Goal: Information Seeking & Learning: Learn about a topic

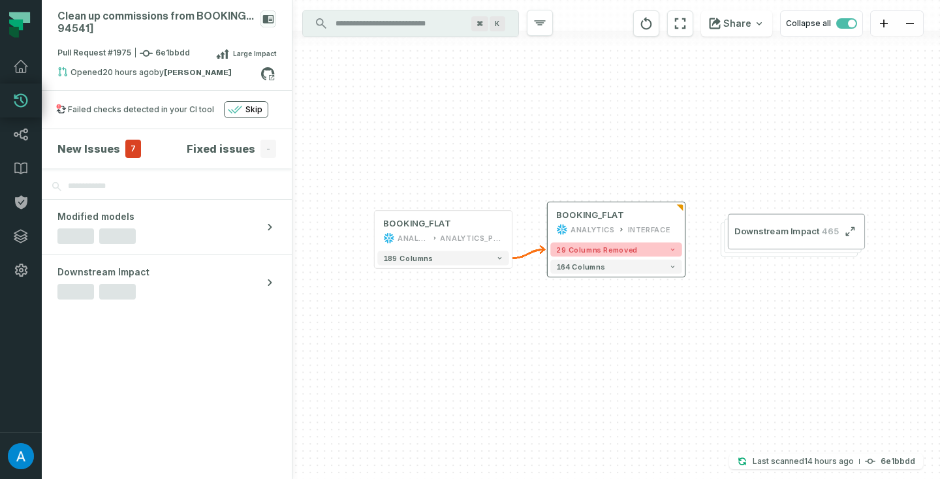
click at [665, 255] on button "29 columns removed" at bounding box center [616, 249] width 132 height 14
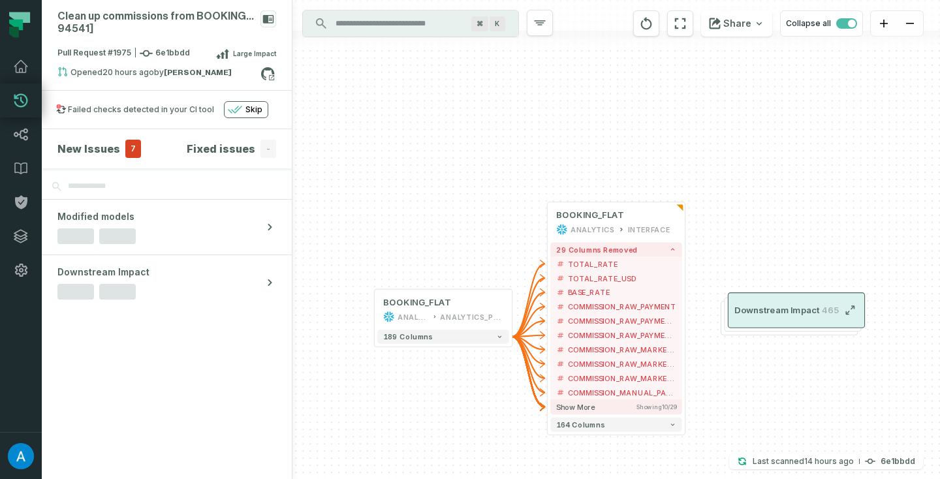
click at [745, 298] on button "Downstream Impact 465" at bounding box center [796, 310] width 137 height 36
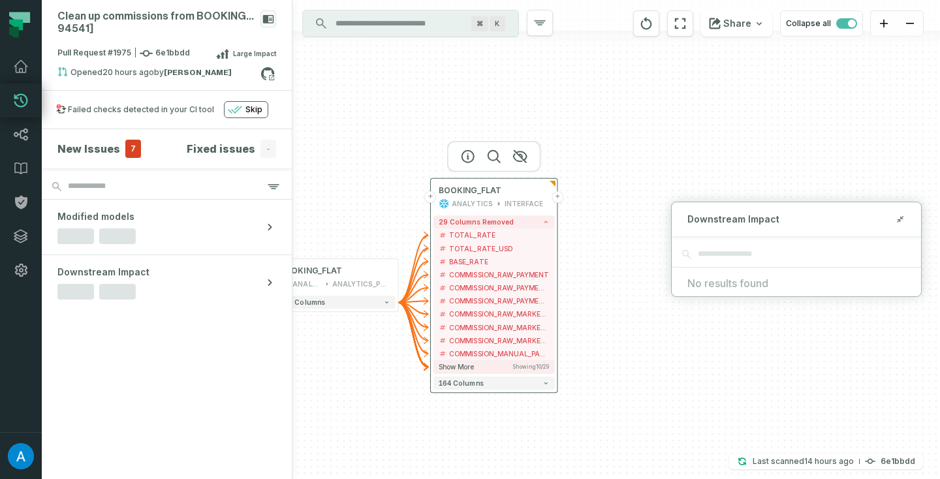
drag, startPoint x: 610, startPoint y: 233, endPoint x: 467, endPoint y: 197, distance: 148.0
click at [467, 198] on div "ANALYTICS" at bounding box center [472, 203] width 40 height 10
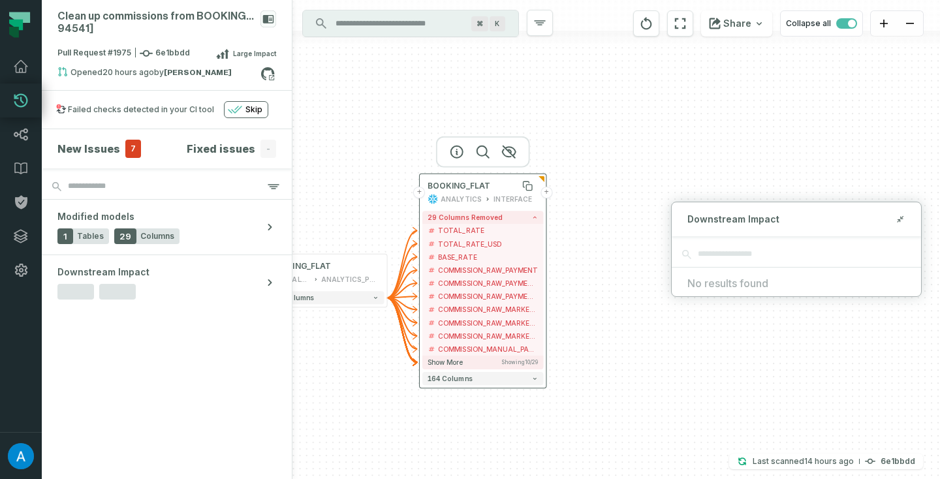
click at [514, 185] on div "BOOKING_FLAT" at bounding box center [483, 186] width 110 height 10
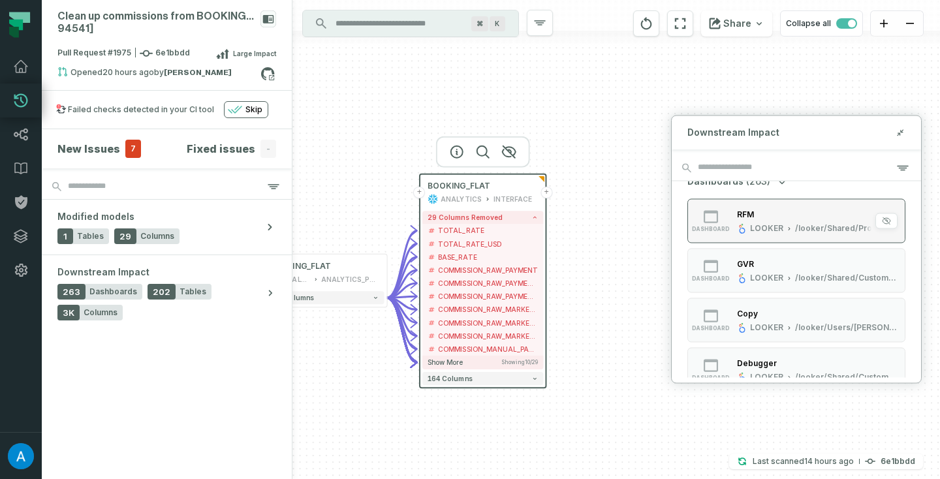
scroll to position [16, 0]
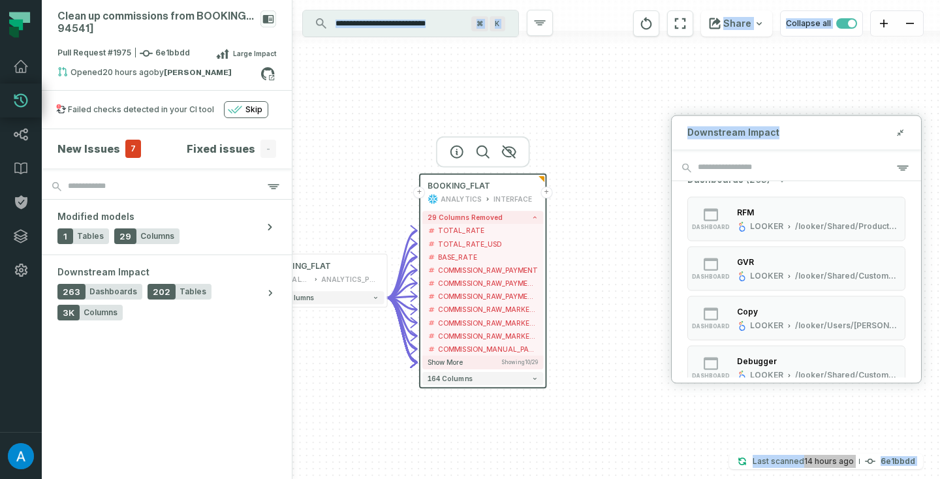
drag, startPoint x: 784, startPoint y: 129, endPoint x: 705, endPoint y: 95, distance: 85.7
click at [705, 95] on div "Clean up commissions from BOOKING FLAT on [sc- 94541] Pull Request #1975 6e1bbd…" at bounding box center [491, 239] width 898 height 479
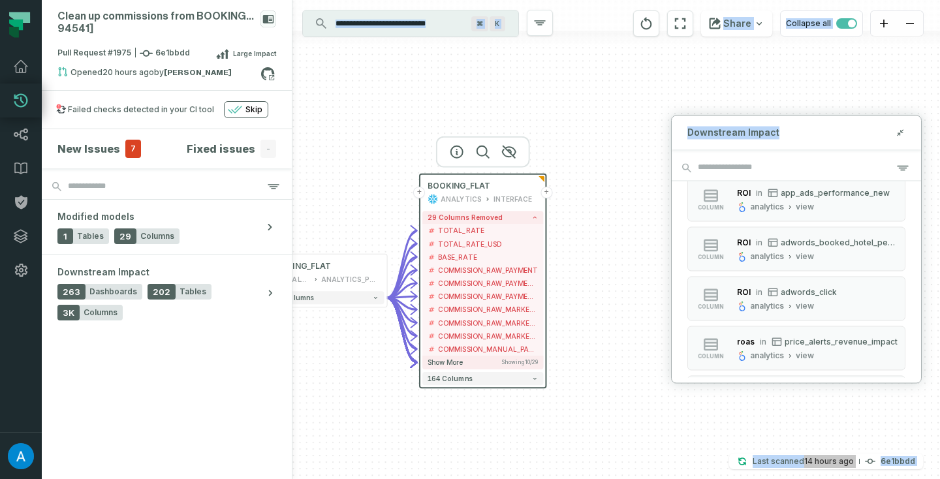
scroll to position [2198, 0]
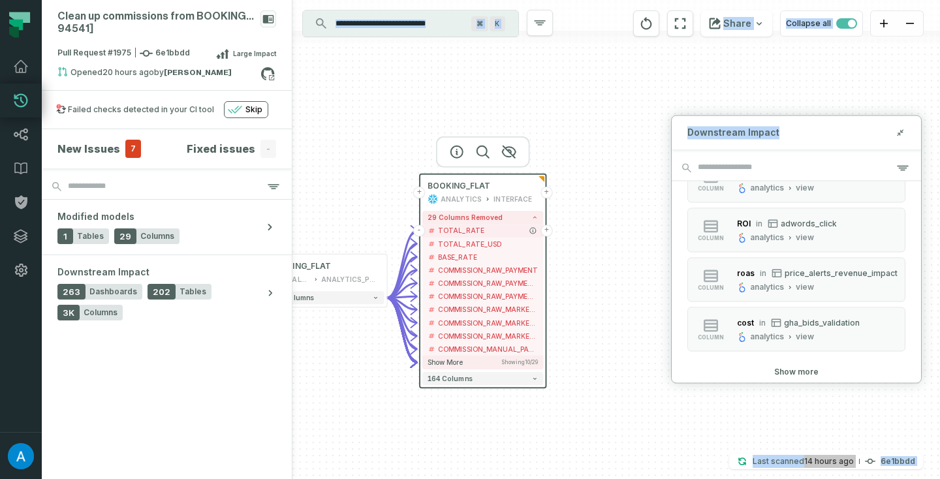
click at [495, 232] on span "TOTAL_RATE" at bounding box center [488, 231] width 100 height 10
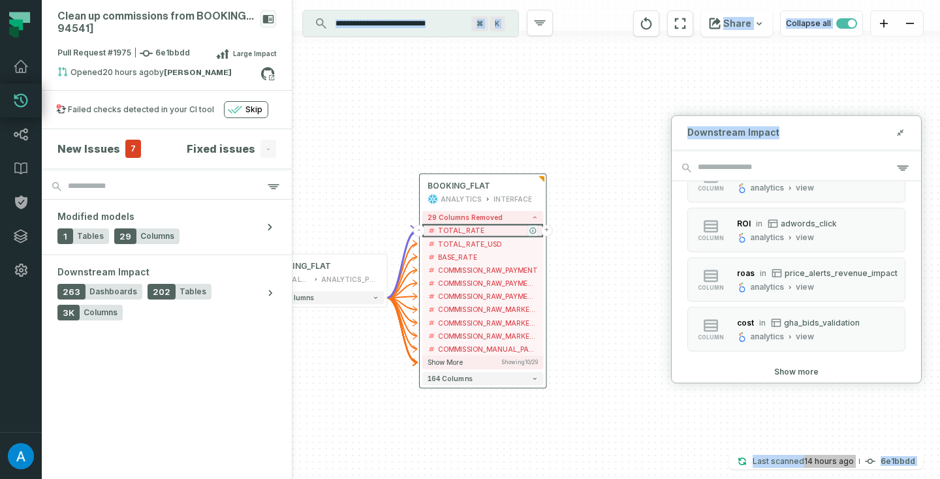
click at [531, 230] on icon "button" at bounding box center [533, 231] width 6 height 6
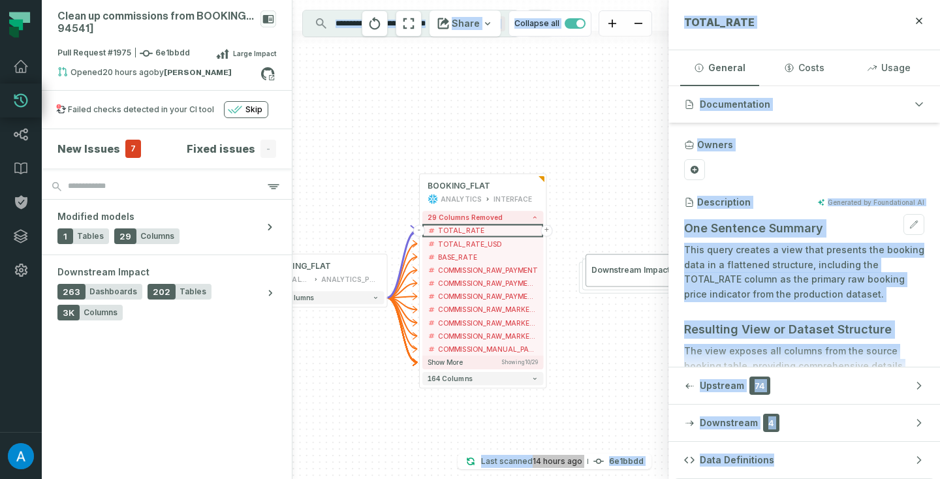
click at [768, 253] on p "This query creates a view that presents the booking data in a flattened structu…" at bounding box center [804, 272] width 240 height 59
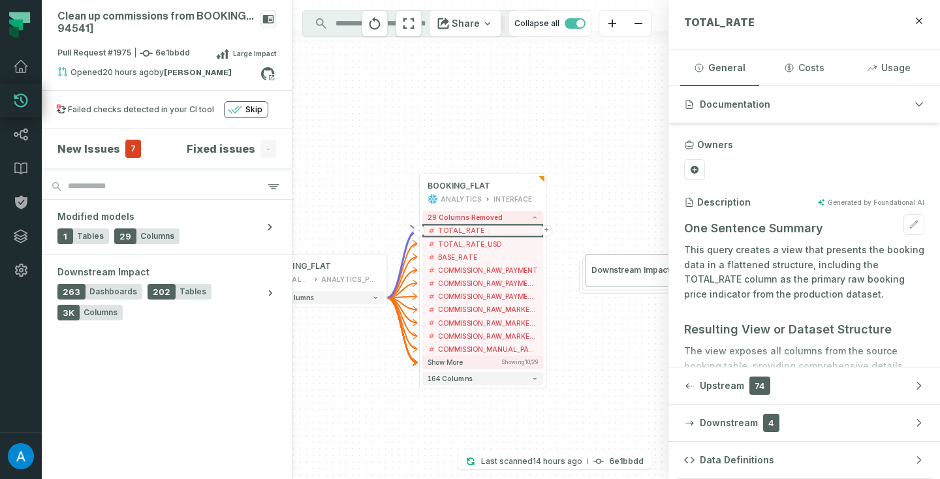
scroll to position [161, 0]
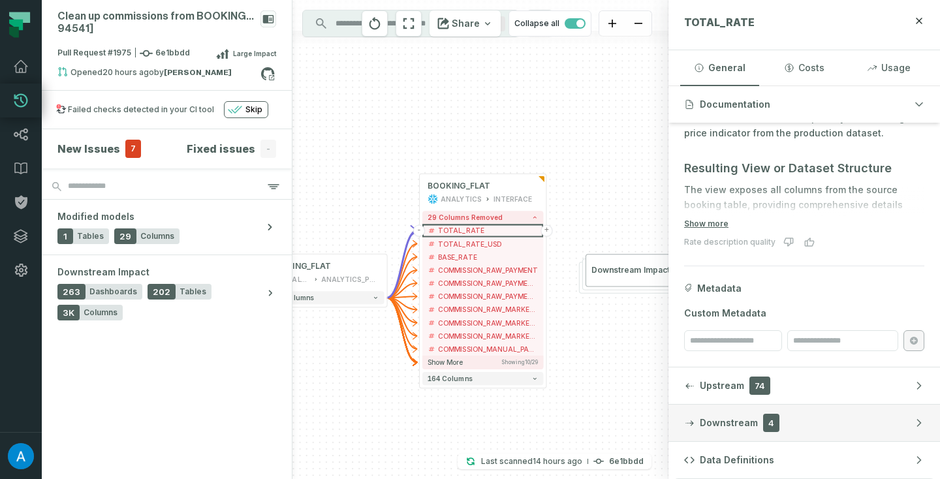
click at [764, 428] on span "4" at bounding box center [771, 423] width 16 height 18
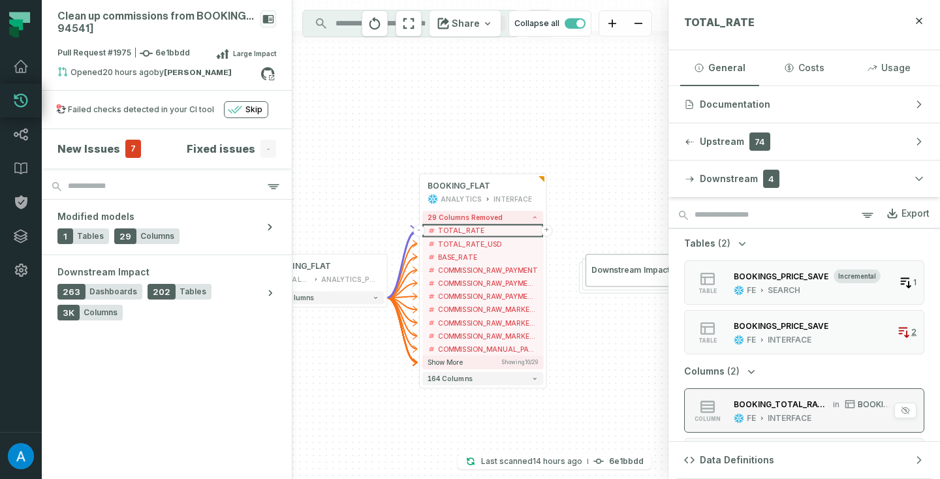
scroll to position [46, 0]
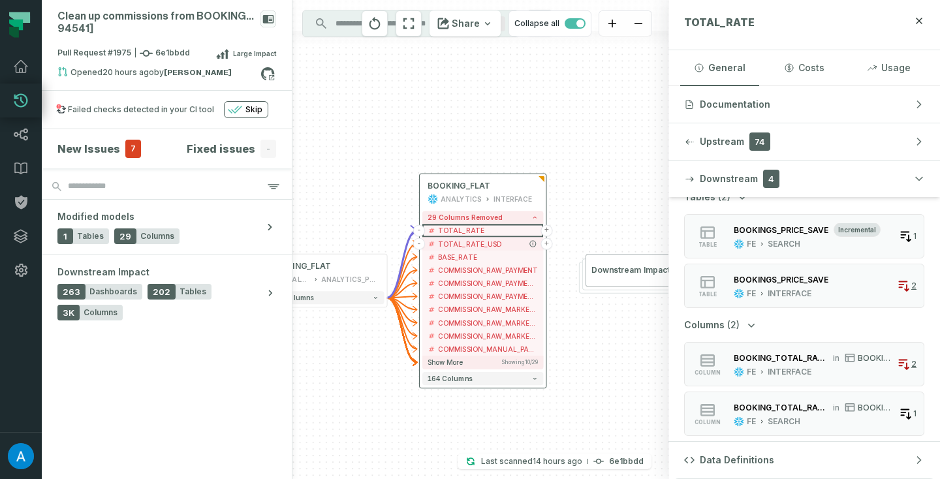
click at [499, 243] on span "TOTAL_RATE_USD" at bounding box center [488, 244] width 100 height 10
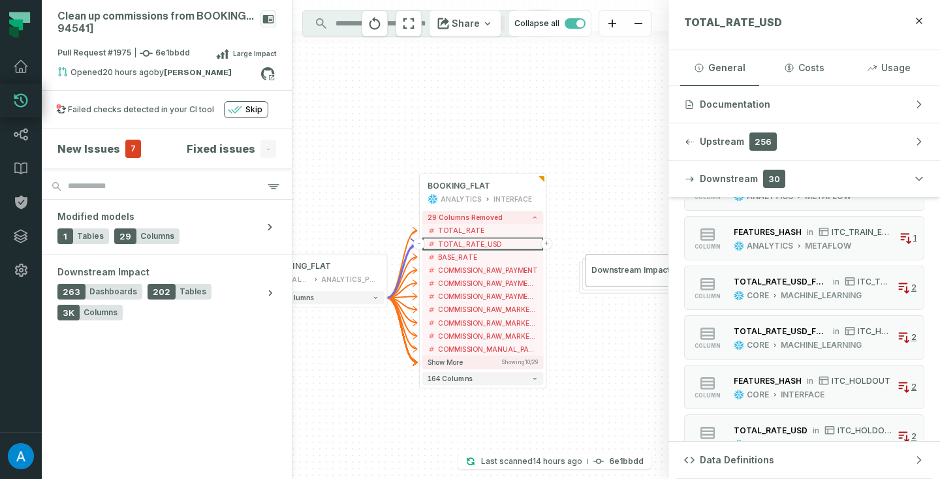
scroll to position [1164, 0]
click at [785, 434] on button "Show more" at bounding box center [804, 431] width 44 height 10
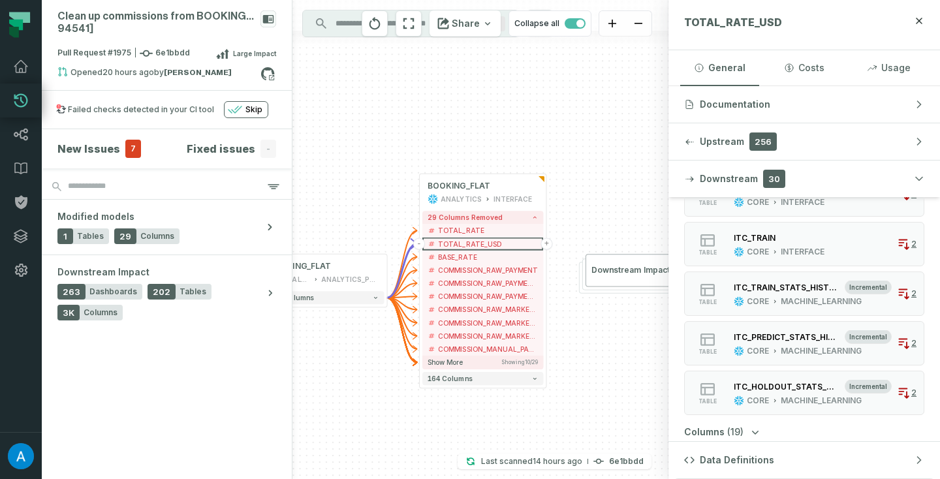
scroll to position [384, 0]
click at [625, 266] on span "Downstream Impact" at bounding box center [630, 270] width 78 height 10
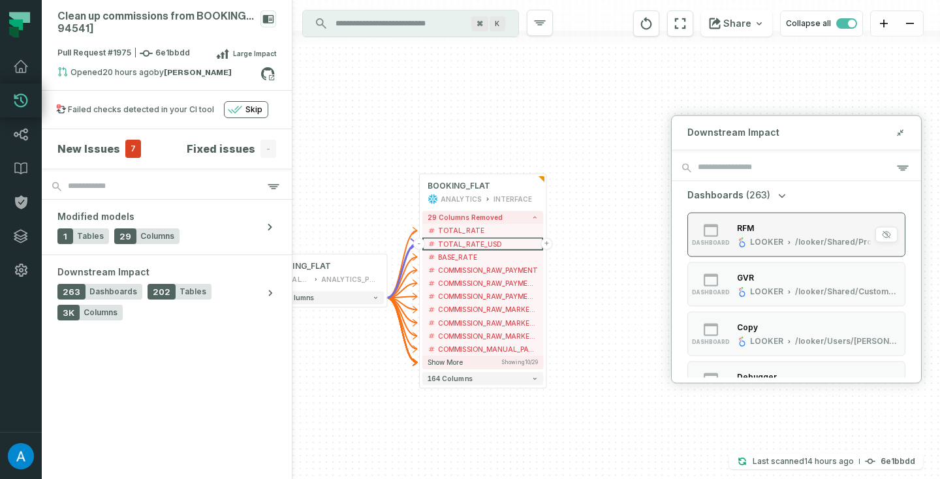
click at [713, 231] on icon "button" at bounding box center [711, 231] width 16 height 16
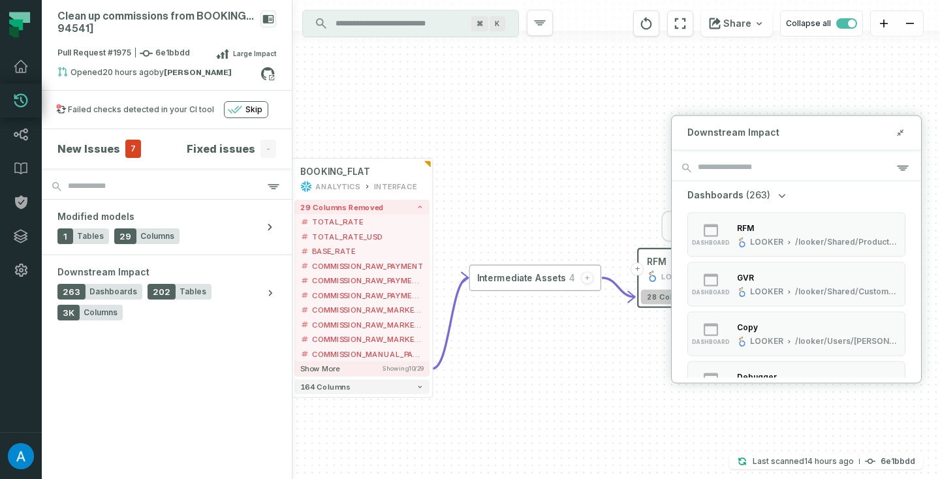
click at [659, 302] on button "28 columns" at bounding box center [708, 297] width 135 height 14
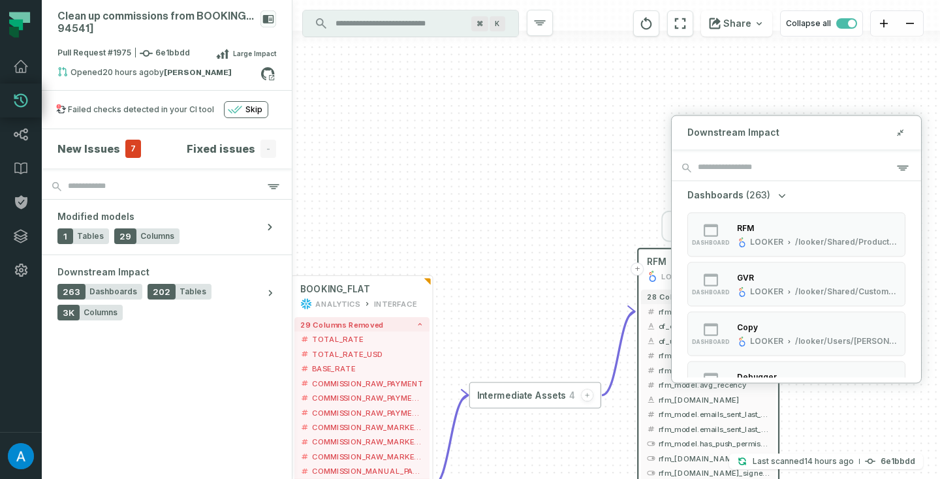
click at [894, 138] on div "Downstream Impact" at bounding box center [796, 133] width 249 height 34
click at [901, 133] on icon at bounding box center [900, 132] width 9 height 10
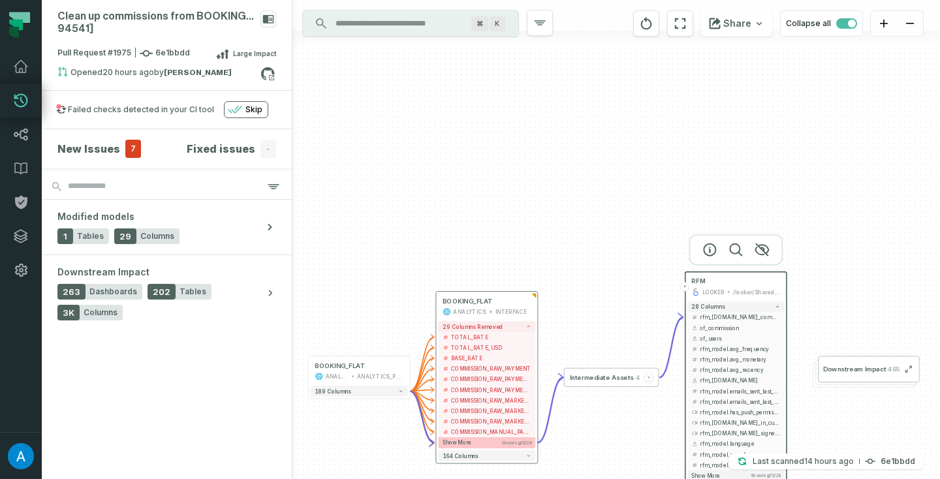
click at [489, 442] on button "Show more Showing 10 / 29" at bounding box center [486, 442] width 97 height 11
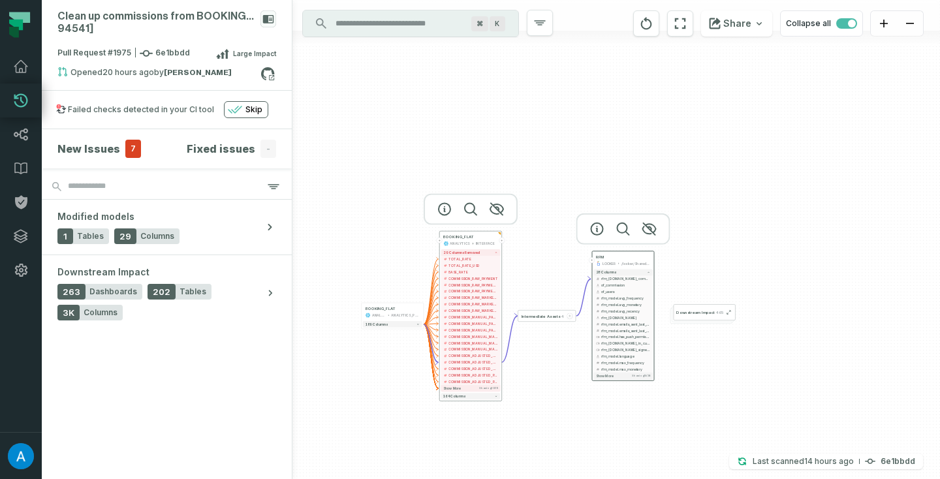
drag, startPoint x: 495, startPoint y: 347, endPoint x: 472, endPoint y: 234, distance: 114.6
click at [476, 241] on div "INTERFACE" at bounding box center [485, 243] width 19 height 5
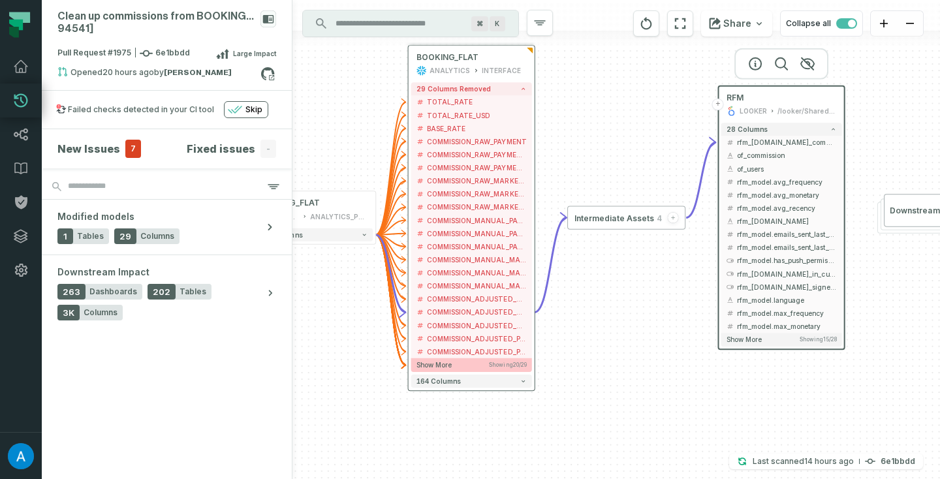
click at [469, 361] on button "Show more Showing 20 / 29" at bounding box center [471, 365] width 121 height 14
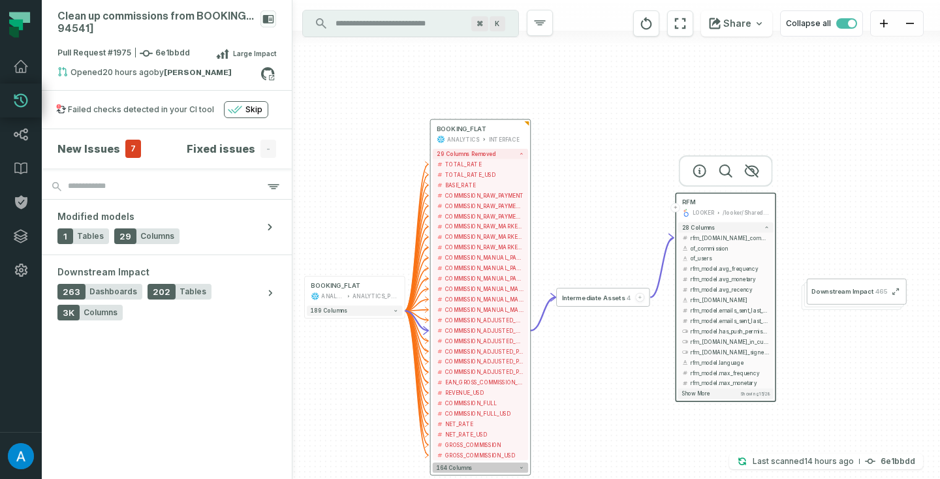
click at [486, 467] on button "164 columns" at bounding box center [480, 468] width 95 height 10
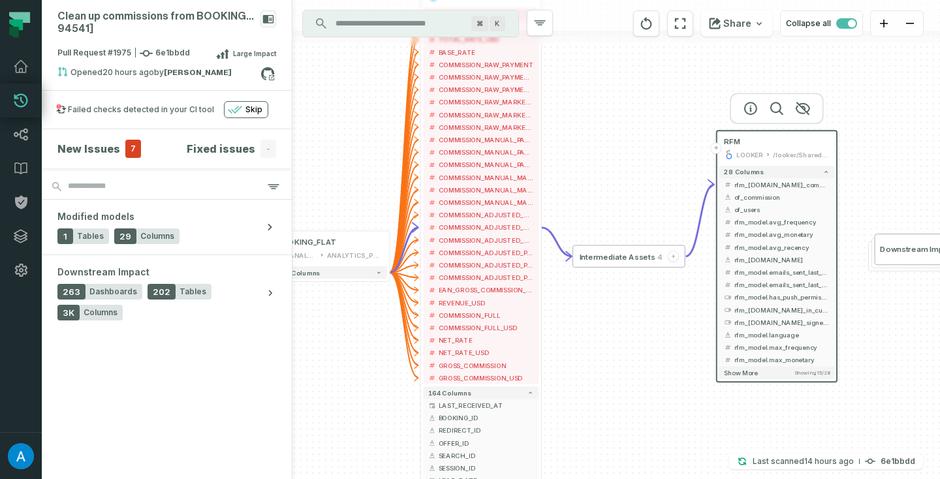
drag, startPoint x: 569, startPoint y: 332, endPoint x: 599, endPoint y: 220, distance: 115.6
click at [599, 220] on div "+ BOOKING_FLAT ANALYTICS ANALYTICS_PROD + 189 columns + BOOKING_FLAT ANALYTICS …" at bounding box center [616, 239] width 648 height 479
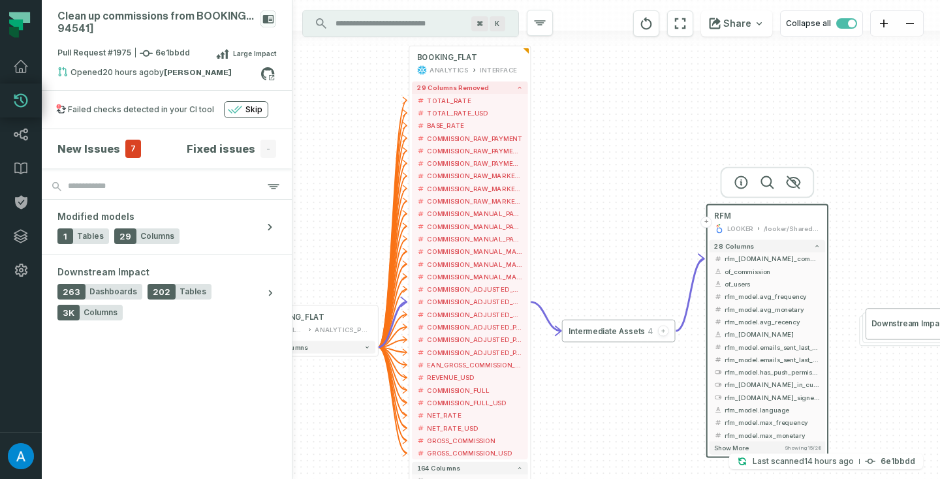
drag, startPoint x: 599, startPoint y: 220, endPoint x: 588, endPoint y: 294, distance: 75.1
click at [588, 294] on div "+ BOOKING_FLAT ANALYTICS ANALYTICS_PROD + 189 columns + BOOKING_FLAT ANALYTICS …" at bounding box center [616, 239] width 648 height 479
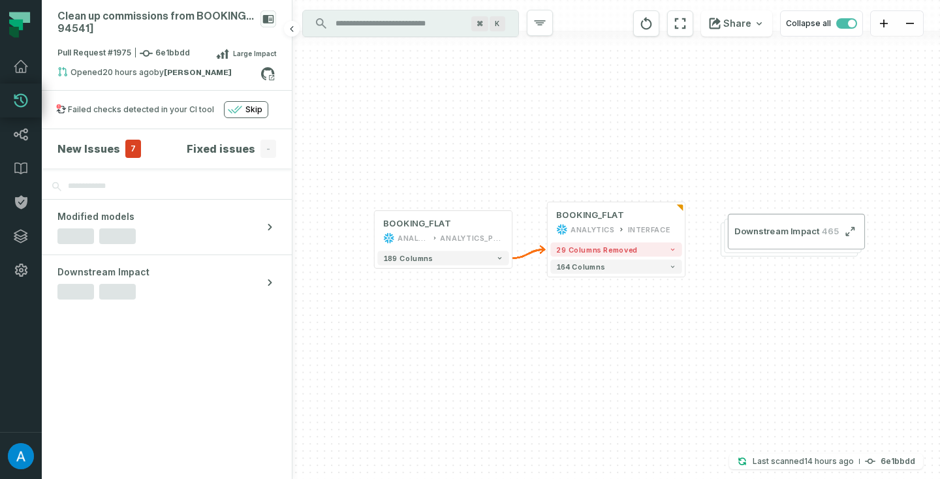
click at [131, 149] on span "7" at bounding box center [133, 149] width 16 height 18
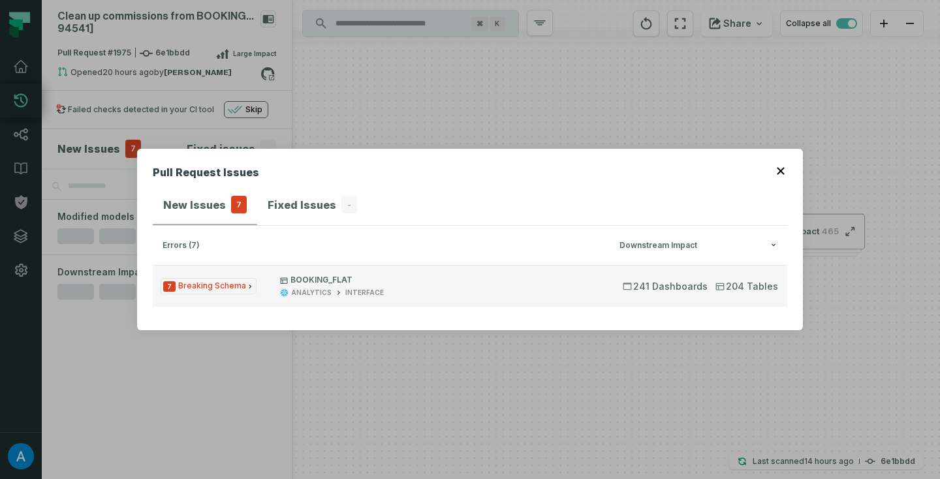
click at [214, 285] on span "7 Breaking Schema" at bounding box center [209, 286] width 96 height 16
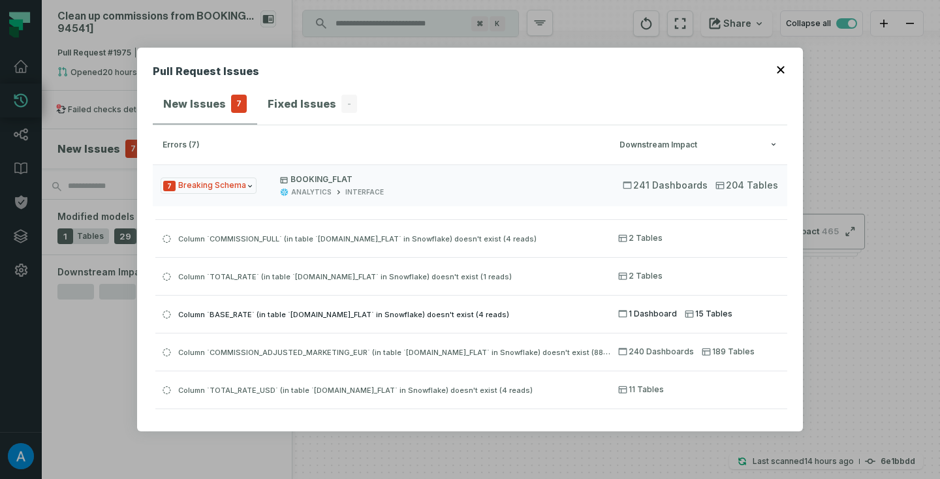
scroll to position [9, 0]
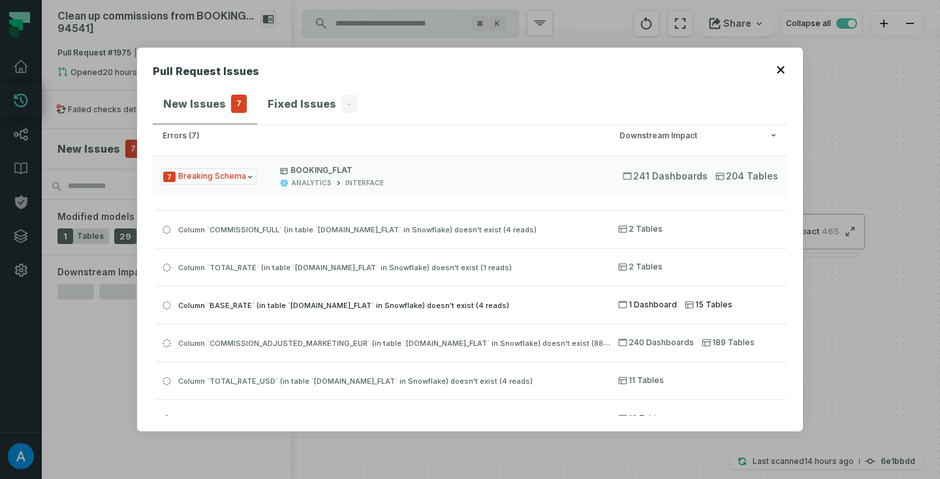
click at [464, 309] on span "Column `BASE_RATE` (in table `[DOMAIN_NAME]_FLAT` in Snowflake) doesn't exist (…" at bounding box center [343, 305] width 331 height 9
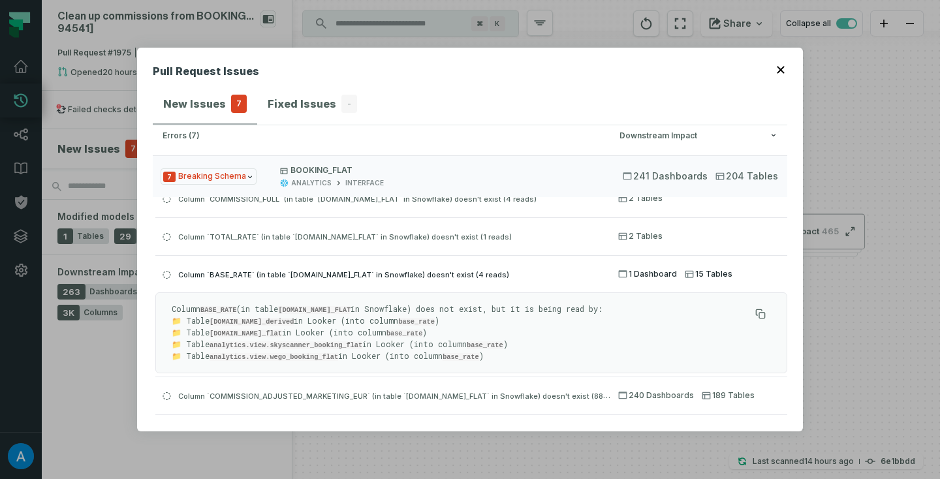
scroll to position [105, 0]
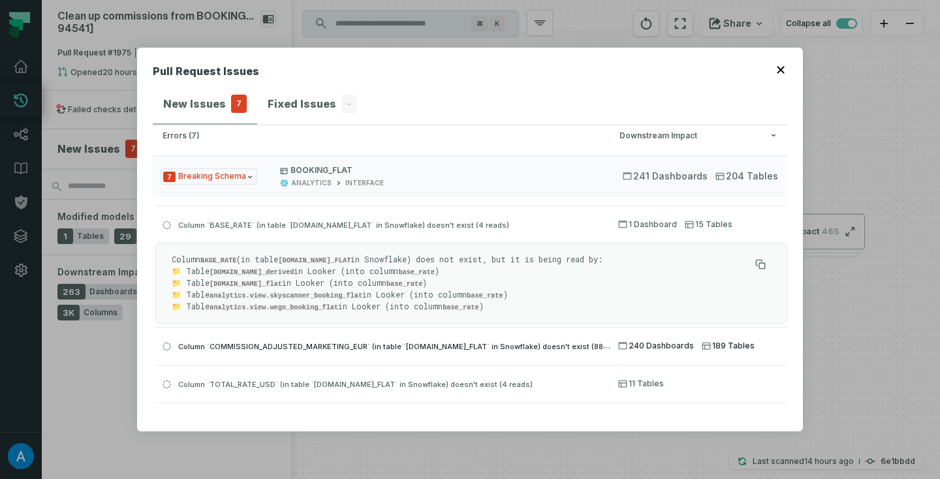
click at [451, 338] on div "Column `COMMISSION_ADJUSTED_MARKETING_EUR` (in table `[DOMAIN_NAME]_FLAT` in Sn…" at bounding box center [382, 346] width 455 height 16
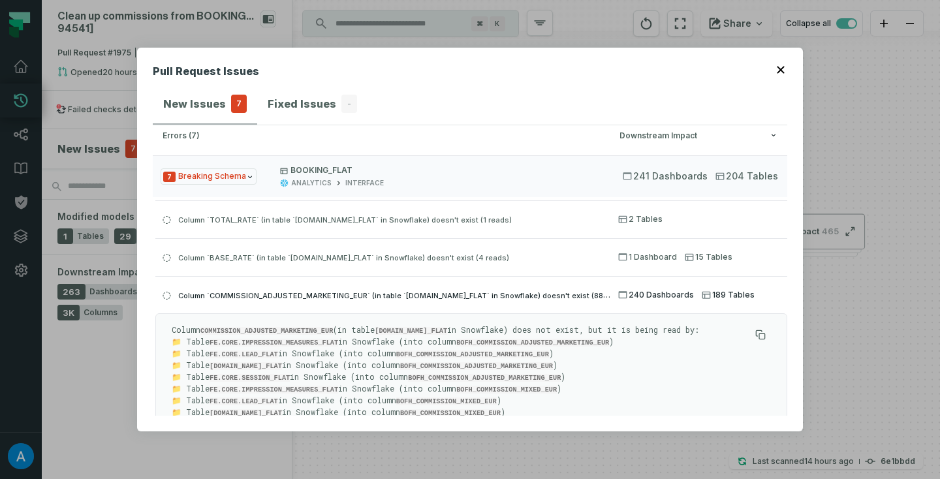
scroll to position [0, 0]
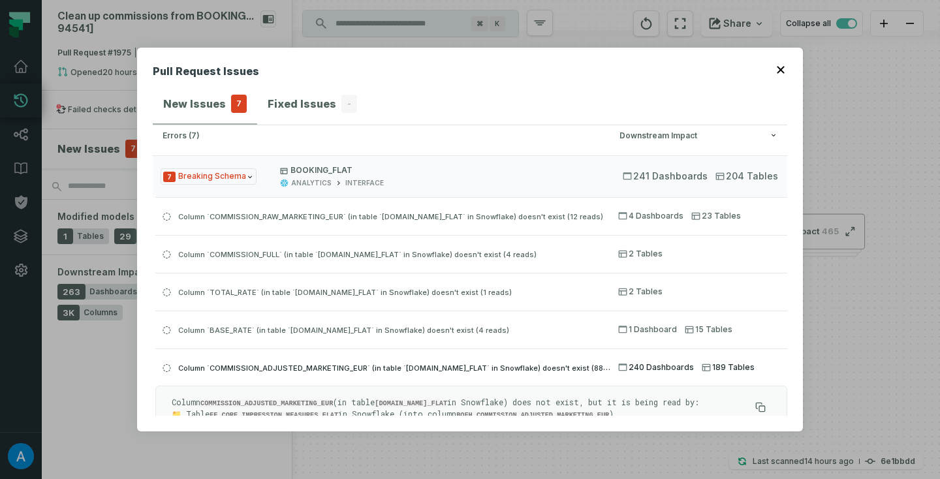
click at [440, 364] on span "Column `COMMISSION_ADJUSTED_MARKETING_EUR` (in table `[DOMAIN_NAME]_FLAT` in Sn…" at bounding box center [403, 367] width 450 height 10
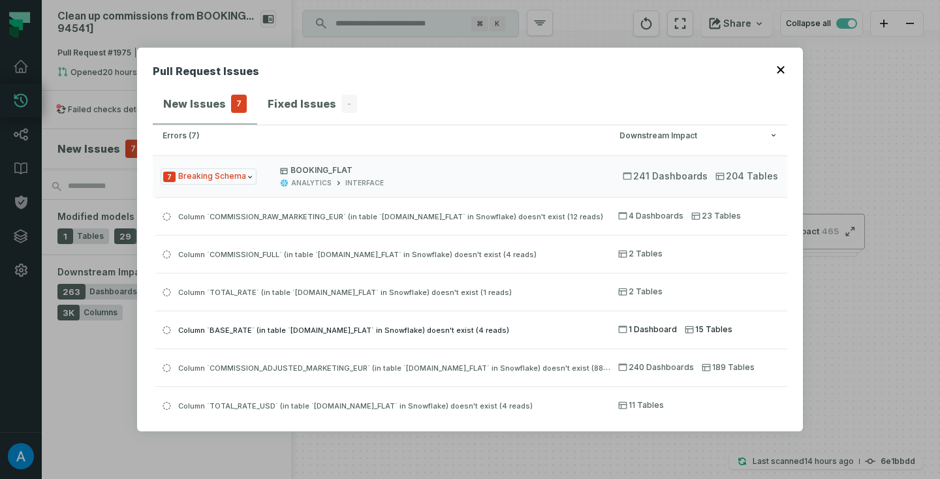
click at [440, 337] on button "Column `BASE_RATE` (in table `[DOMAIN_NAME]_FLAT` in Snowflake) doesn't exist (…" at bounding box center [471, 329] width 632 height 37
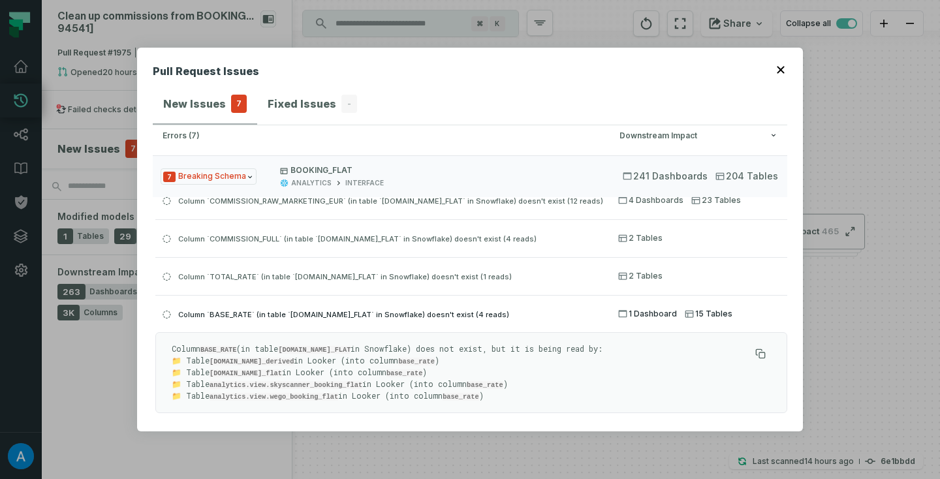
scroll to position [16, 0]
click at [225, 345] on code "BASE_RATE" at bounding box center [218, 349] width 36 height 8
click at [476, 446] on div "Pull Request Issues New Issues 7 Fixed Issues - errors (7) Downstream Impact 7 …" at bounding box center [470, 239] width 940 height 479
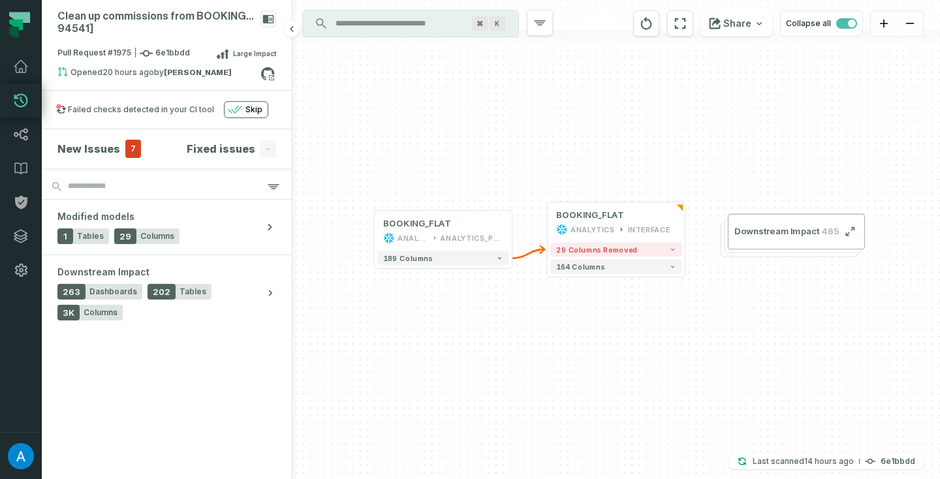
click at [134, 154] on span "7" at bounding box center [133, 149] width 16 height 18
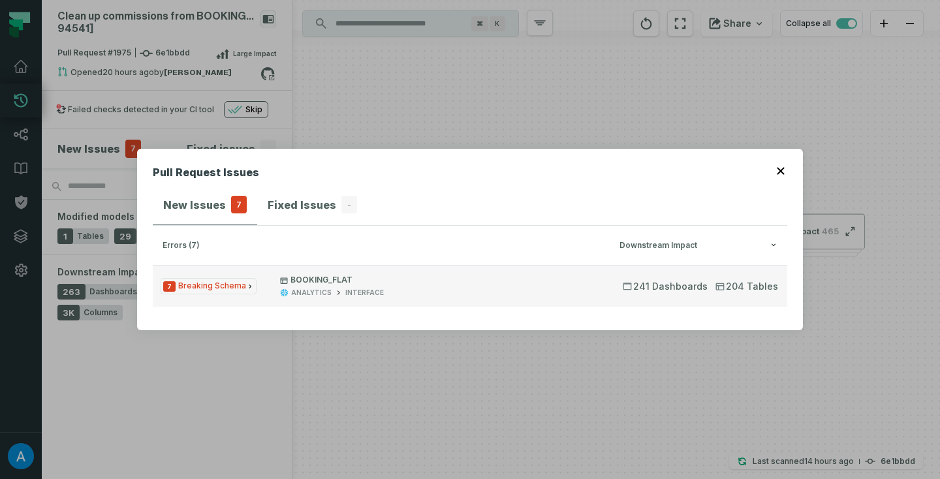
click at [310, 288] on div "ANALYTICS" at bounding box center [311, 293] width 40 height 10
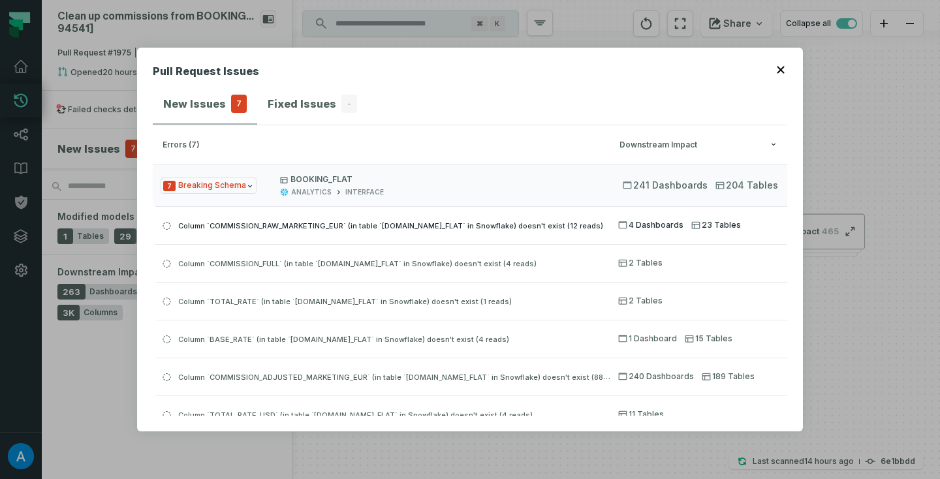
click at [320, 226] on span "Column `COMMISSION_RAW_MARKETING_EUR` (in table `[DOMAIN_NAME]_FLAT` in Snowfla…" at bounding box center [390, 225] width 425 height 9
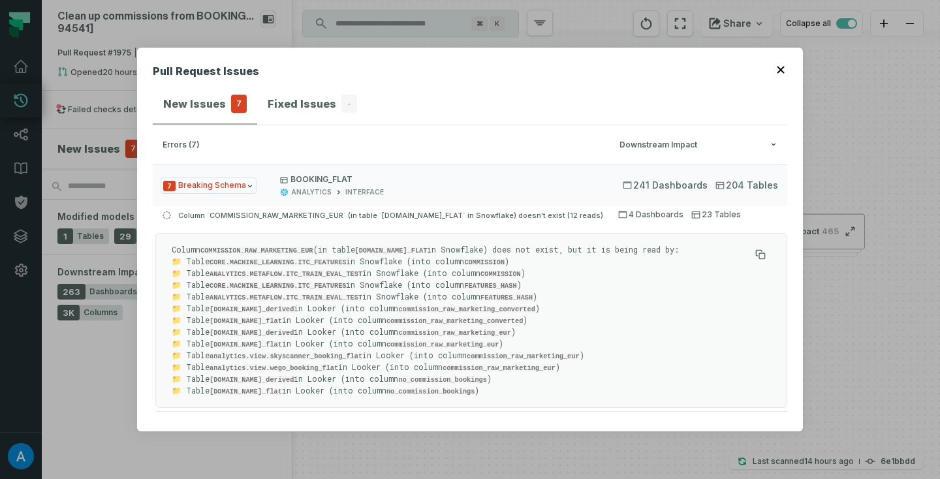
scroll to position [11, 0]
click at [518, 211] on span "Column `COMMISSION_RAW_MARKETING_EUR` (in table `[DOMAIN_NAME]_FLAT` in Snowfla…" at bounding box center [390, 214] width 425 height 9
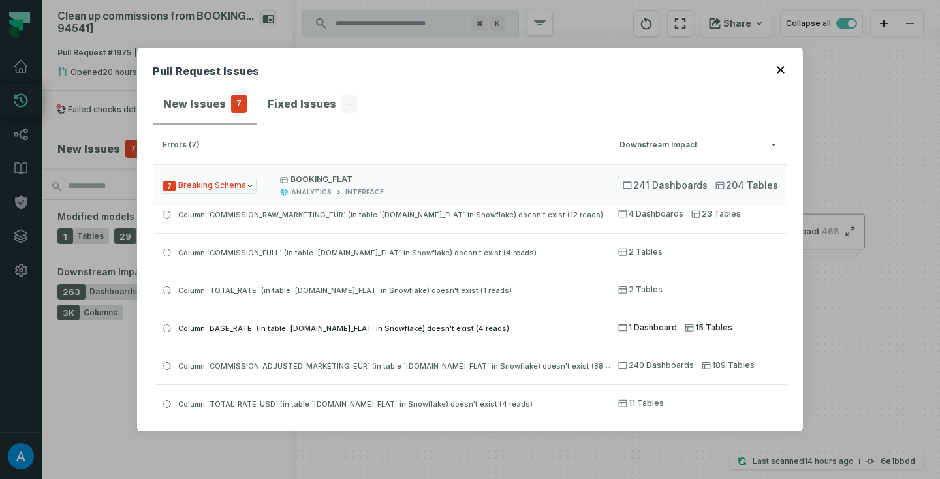
scroll to position [25, 0]
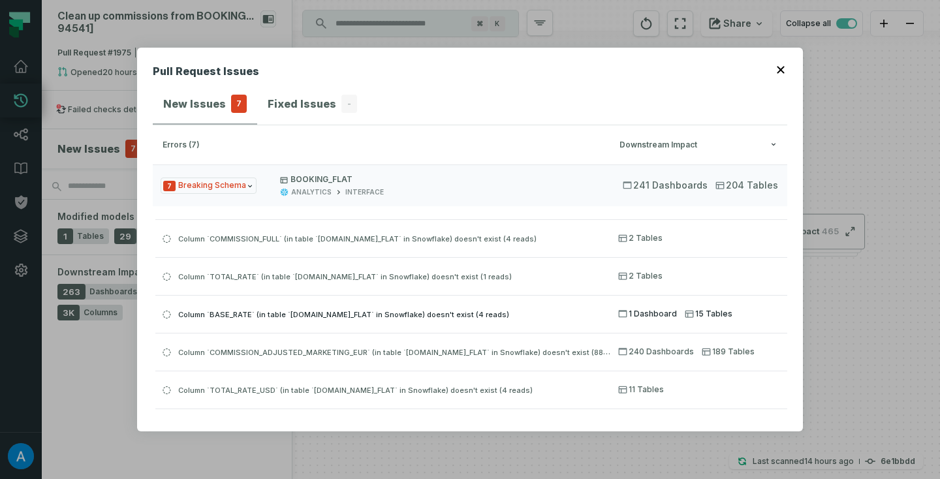
click at [477, 311] on span "Column `BASE_RATE` (in table `[DOMAIN_NAME]_FLAT` in Snowflake) doesn't exist (…" at bounding box center [343, 314] width 331 height 9
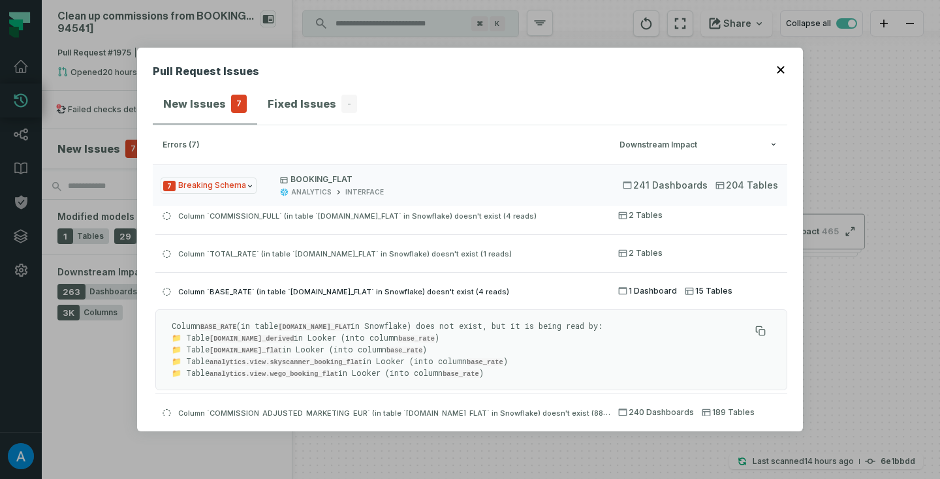
scroll to position [50, 0]
click at [471, 251] on span "Column `TOTAL_RATE` (in table `[DOMAIN_NAME]_FLAT` in Snowflake) doesn't exist …" at bounding box center [345, 251] width 334 height 9
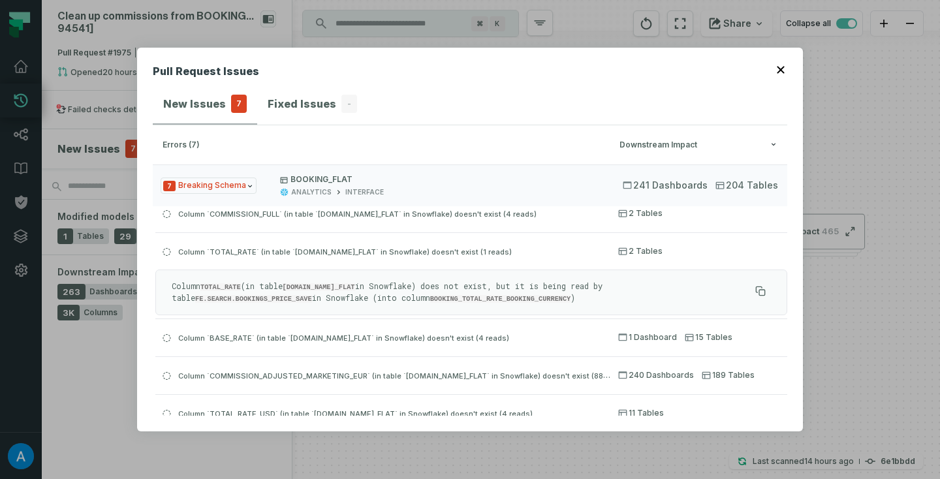
scroll to position [72, 0]
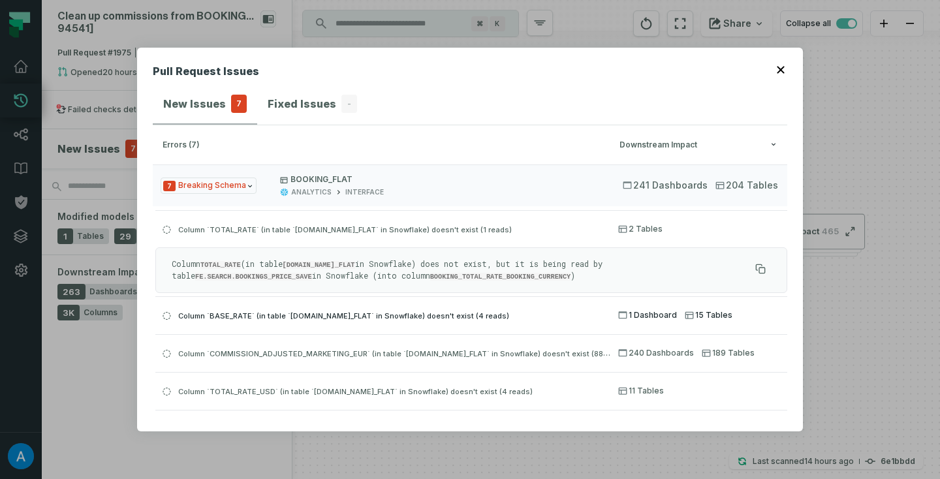
click at [476, 322] on button "Column `BASE_RATE` (in table `[DOMAIN_NAME]_FLAT` in Snowflake) doesn't exist (…" at bounding box center [471, 314] width 632 height 37
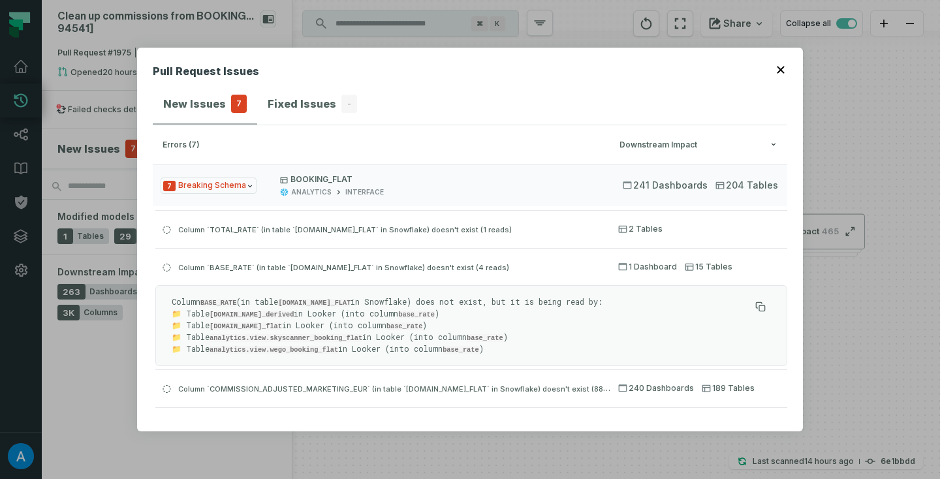
scroll to position [87, 0]
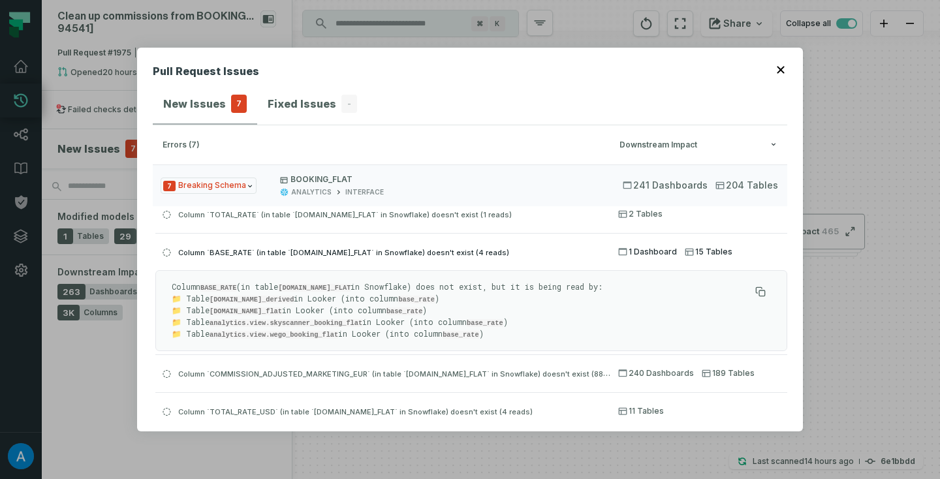
click at [692, 251] on span "15 Tables" at bounding box center [709, 252] width 48 height 10
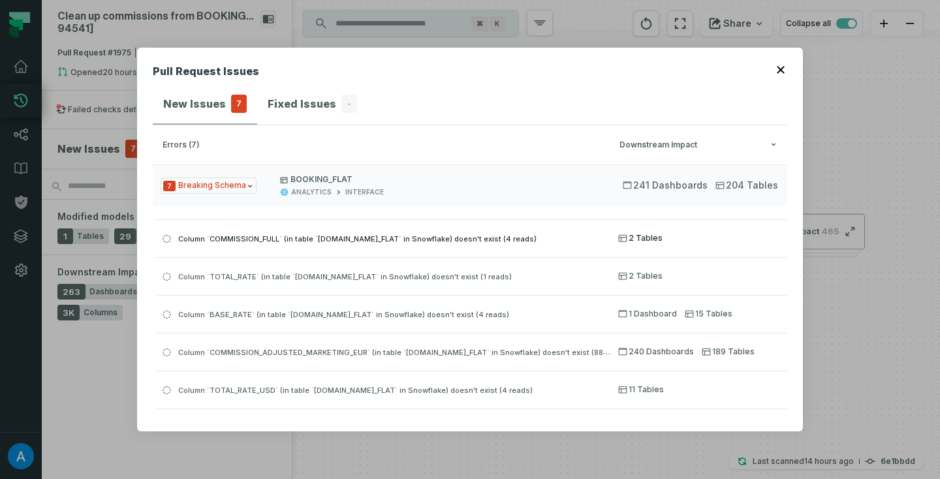
scroll to position [25, 0]
click at [676, 313] on button "Column `BASE_RATE` (in table `[DOMAIN_NAME]_FLAT` in Snowflake) doesn't exist (…" at bounding box center [471, 313] width 632 height 37
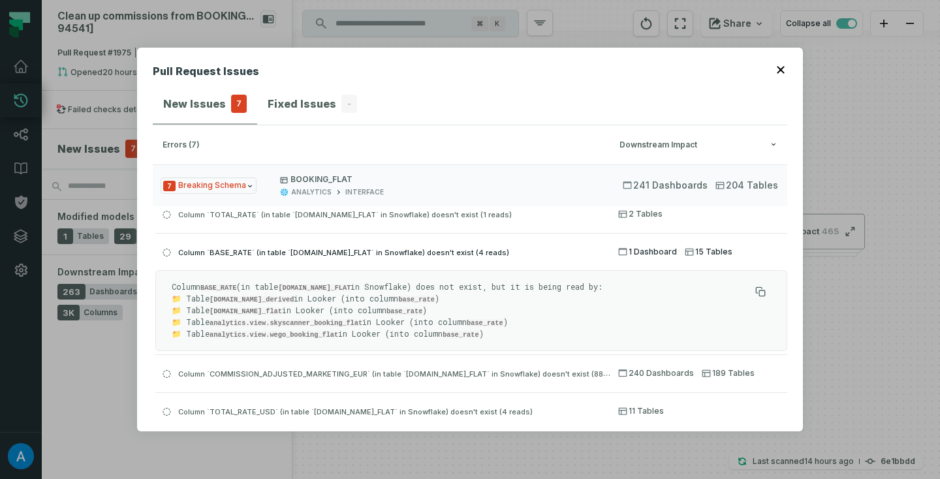
click at [540, 245] on div "Column `BASE_RATE` (in table `[DOMAIN_NAME]_FLAT` in Snowflake) doesn't exist (…" at bounding box center [382, 252] width 455 height 16
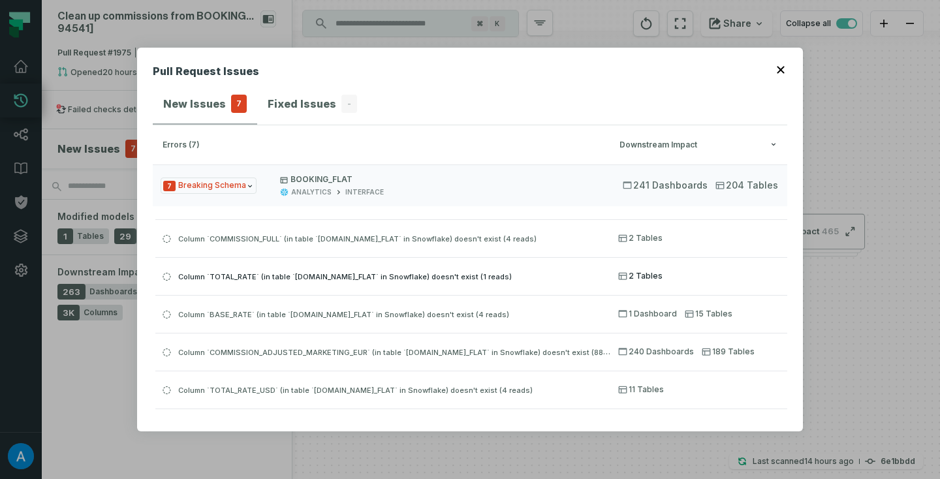
click at [528, 266] on button "Column `TOTAL_RATE` (in table `[DOMAIN_NAME]_FLAT` in Snowflake) doesn't exist …" at bounding box center [471, 275] width 632 height 37
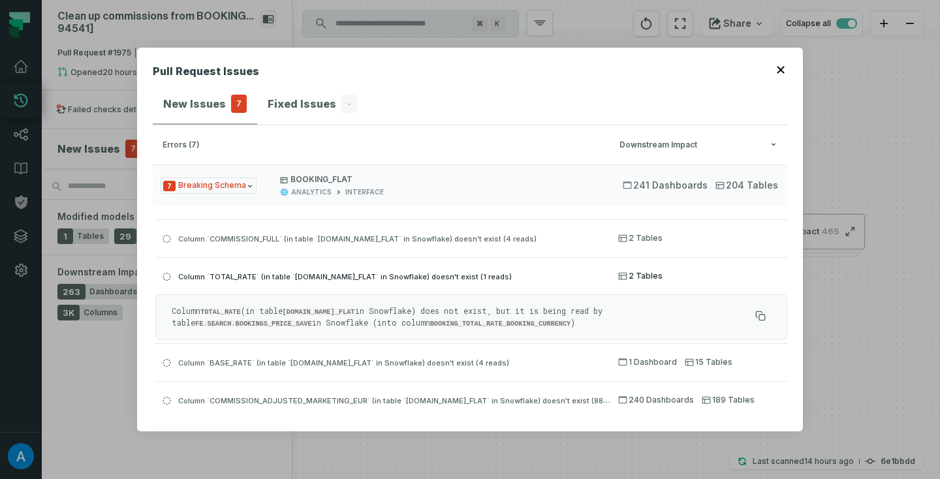
click at [512, 272] on span "Column `TOTAL_RATE` (in table `[DOMAIN_NAME]_FLAT` in Snowflake) doesn't exist …" at bounding box center [345, 276] width 334 height 9
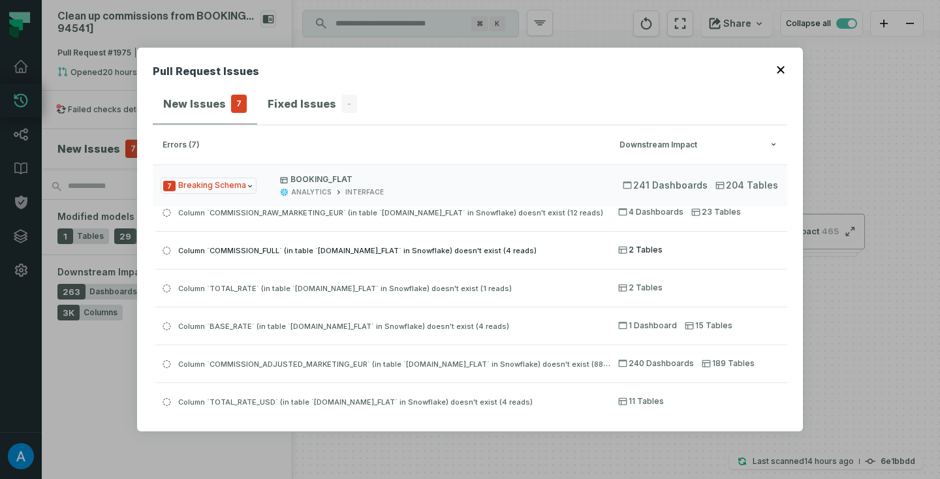
scroll to position [0, 0]
